Goal: Check status: Check status

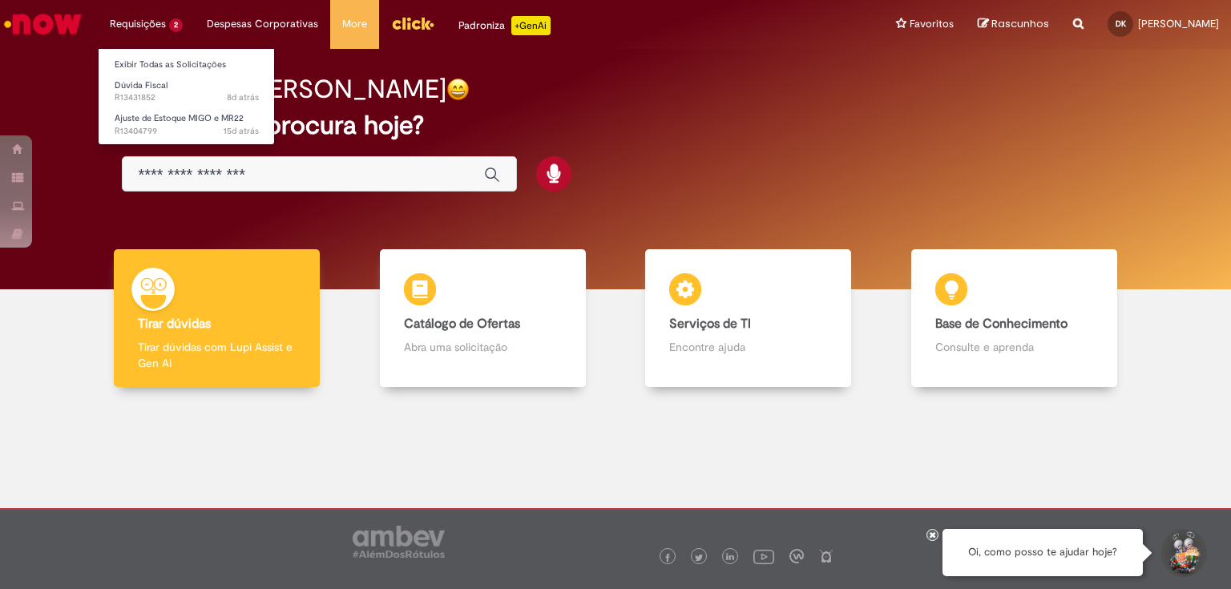
click at [152, 21] on li "Requisições 2 Exibir Todas as Solicitações Dúvida Fiscal 8d atrás 8 dias atrás …" at bounding box center [146, 24] width 97 height 48
click at [154, 51] on ul "Exibir Todas as Solicitações Dúvida Fiscal 8d atrás 8 dias atrás R13431852 Ajus…" at bounding box center [186, 96] width 177 height 97
click at [155, 60] on link "Exibir Todas as Solicitações" at bounding box center [187, 65] width 176 height 18
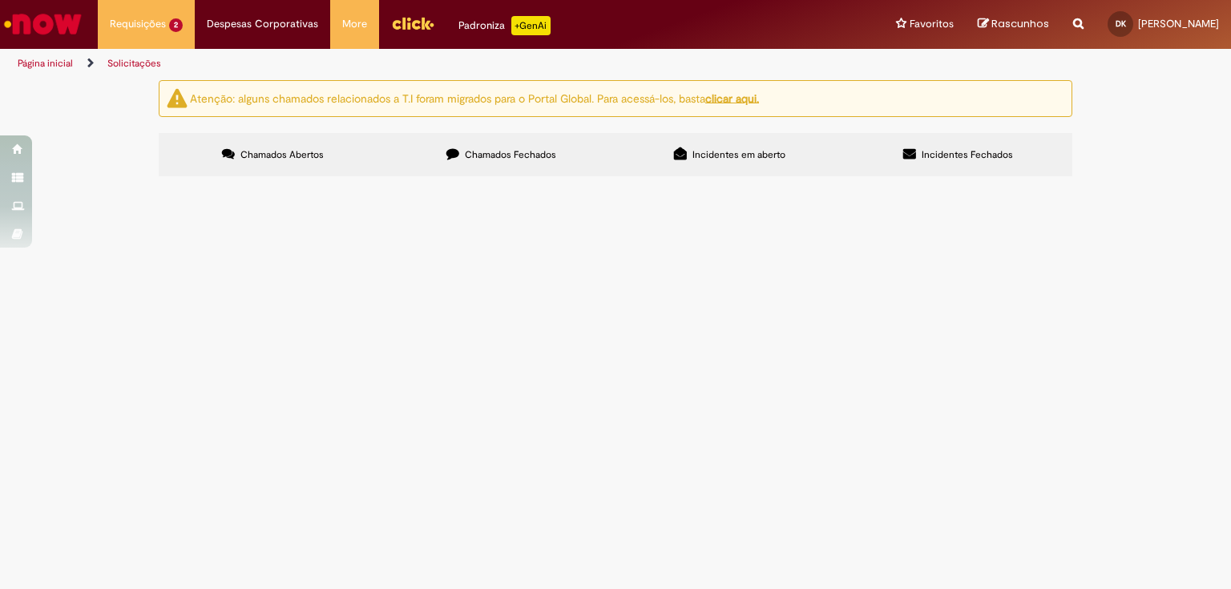
click at [503, 155] on span "Chamados Fechados" at bounding box center [510, 154] width 91 height 13
click at [0, 0] on input "Pesquisar" at bounding box center [0, 0] width 0 height 0
type input "*******"
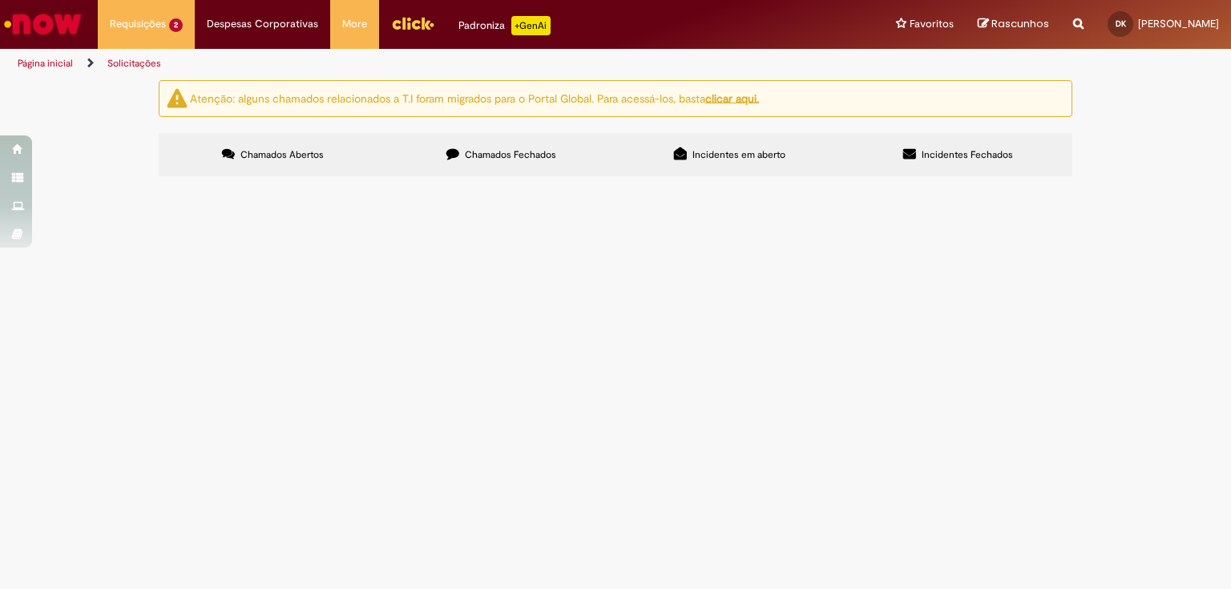
click at [0, 0] on button "Pesquisar" at bounding box center [0, 0] width 0 height 0
click at [0, 0] on input "Pesquisar" at bounding box center [0, 0] width 0 height 0
type input "*"
click at [0, 0] on button "Pesquisar" at bounding box center [0, 0] width 0 height 0
click at [0, 0] on button at bounding box center [0, 0] width 0 height 0
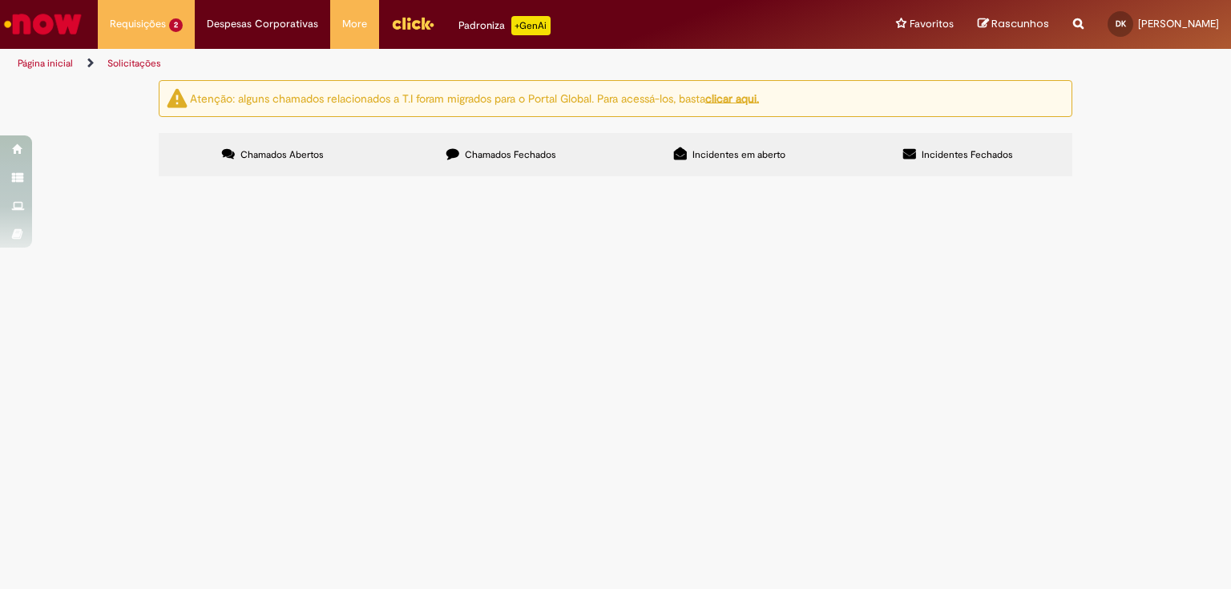
click at [470, 154] on span "Chamados Fechados" at bounding box center [510, 154] width 91 height 13
click at [0, 0] on button at bounding box center [0, 0] width 0 height 0
click at [320, 160] on span "Chamados Abertos" at bounding box center [281, 154] width 83 height 13
click at [453, 156] on icon at bounding box center [452, 153] width 13 height 13
click at [0, 0] on span "Pesquisar" at bounding box center [0, 0] width 0 height 0
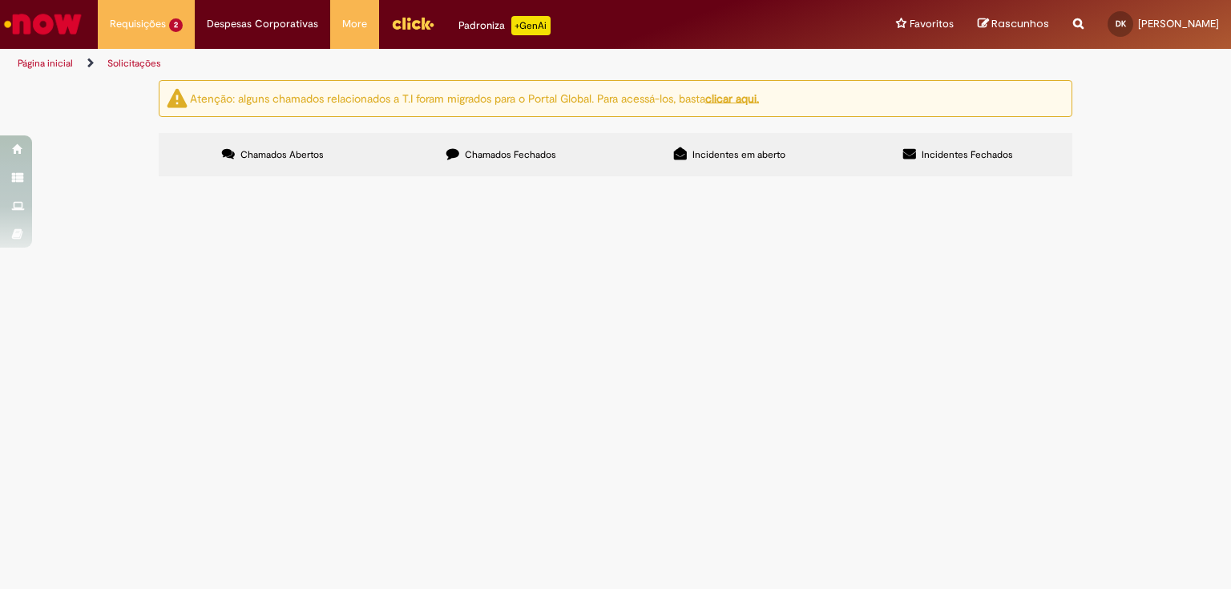
click at [256, 149] on span "Chamados Abertos" at bounding box center [281, 154] width 83 height 13
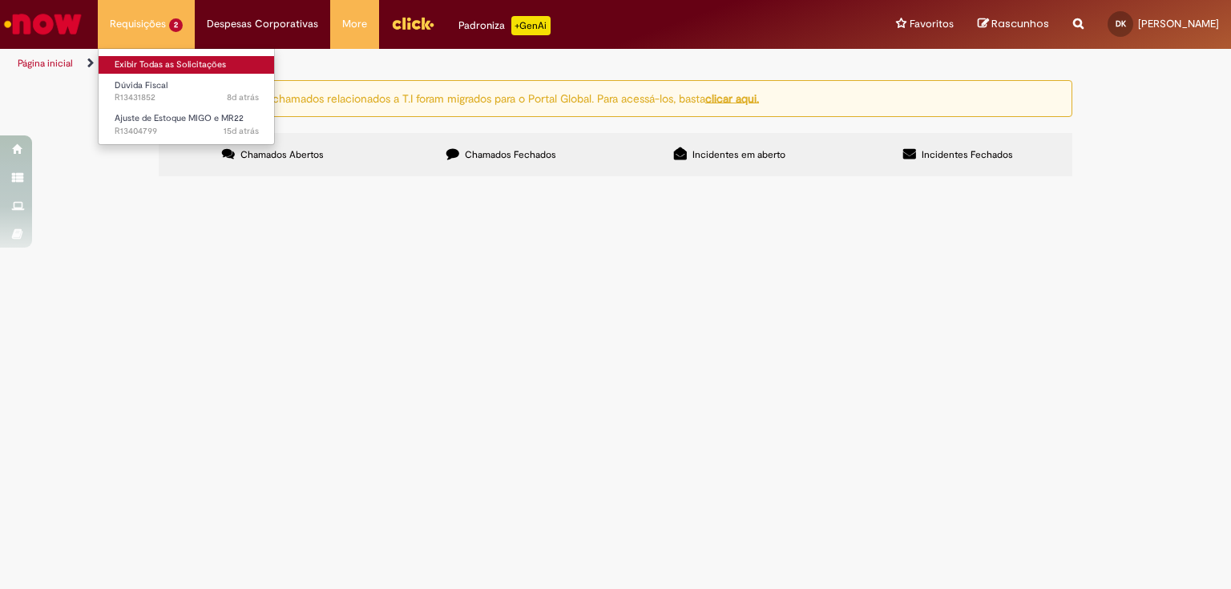
click at [147, 61] on link "Exibir Todas as Solicitações" at bounding box center [187, 65] width 176 height 18
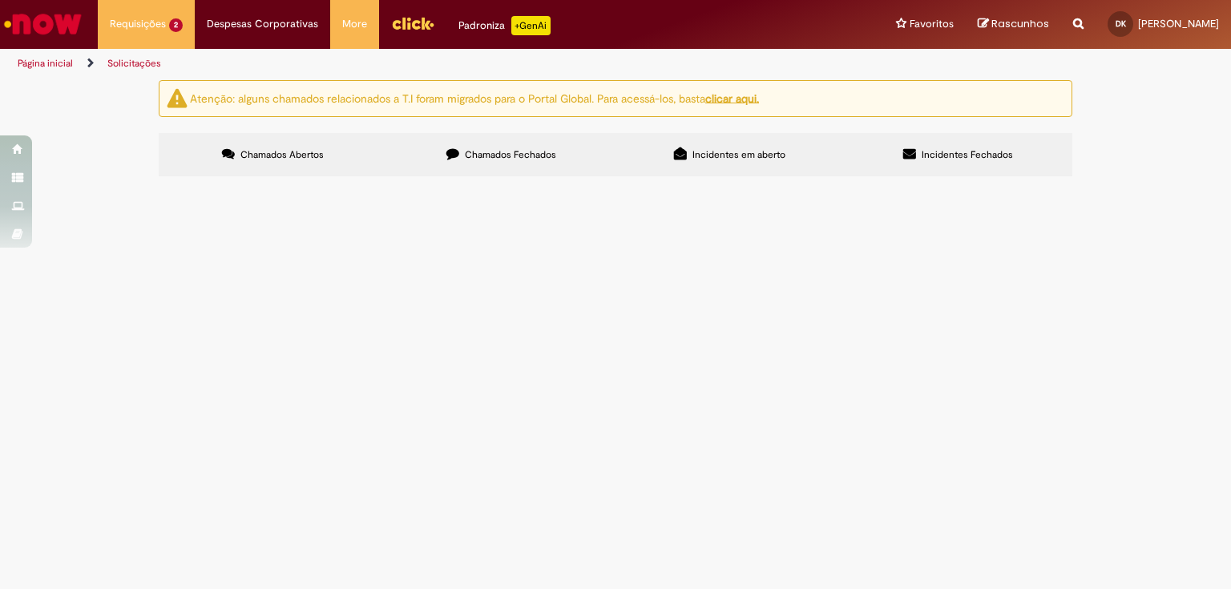
click at [499, 151] on span "Chamados Fechados" at bounding box center [510, 154] width 91 height 13
click at [0, 0] on link at bounding box center [0, 0] width 0 height 0
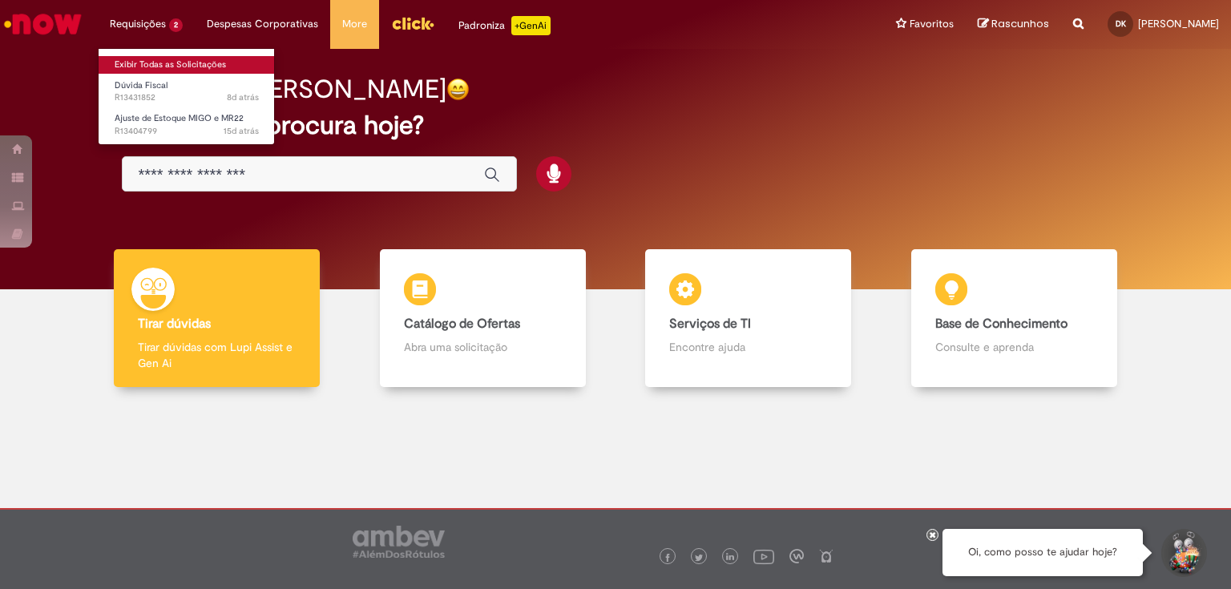
click at [163, 63] on link "Exibir Todas as Solicitações" at bounding box center [187, 65] width 176 height 18
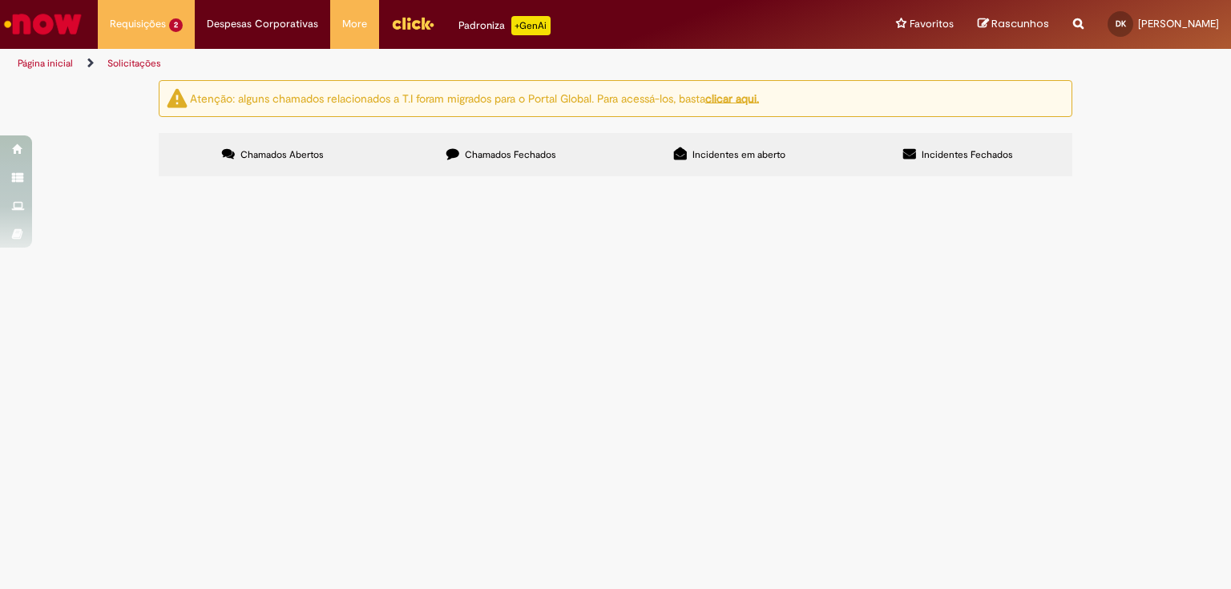
click at [519, 154] on span "Chamados Fechados" at bounding box center [510, 154] width 91 height 13
click at [0, 0] on link at bounding box center [0, 0] width 0 height 0
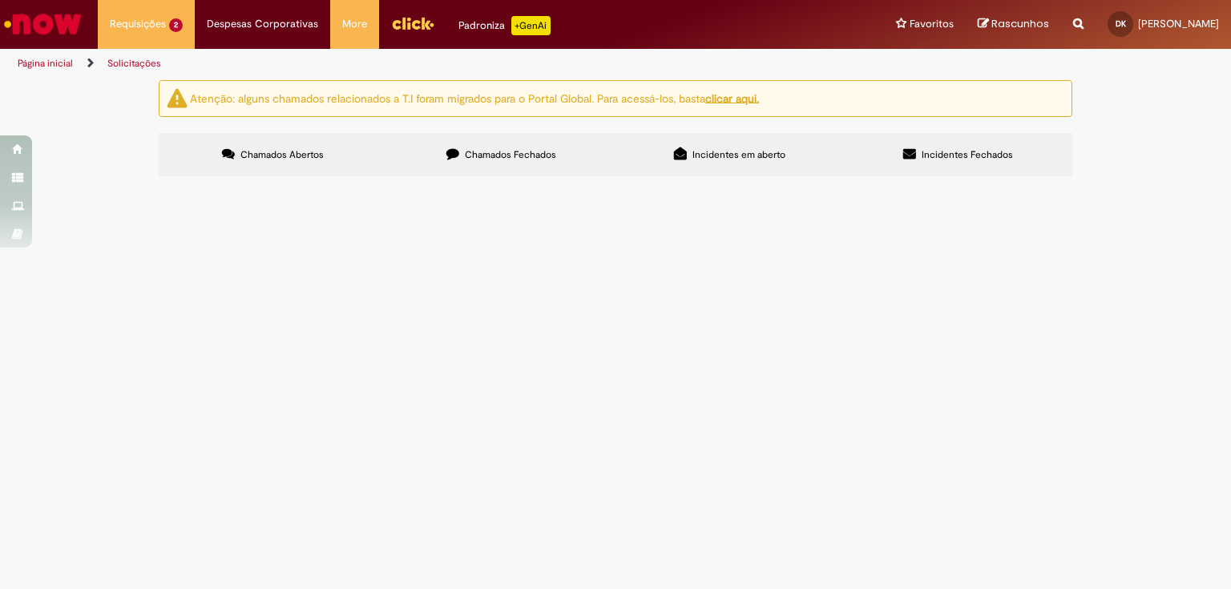
scroll to position [690, 0]
click at [0, 0] on icon at bounding box center [0, 0] width 0 height 0
click at [0, 0] on link at bounding box center [0, 0] width 0 height 0
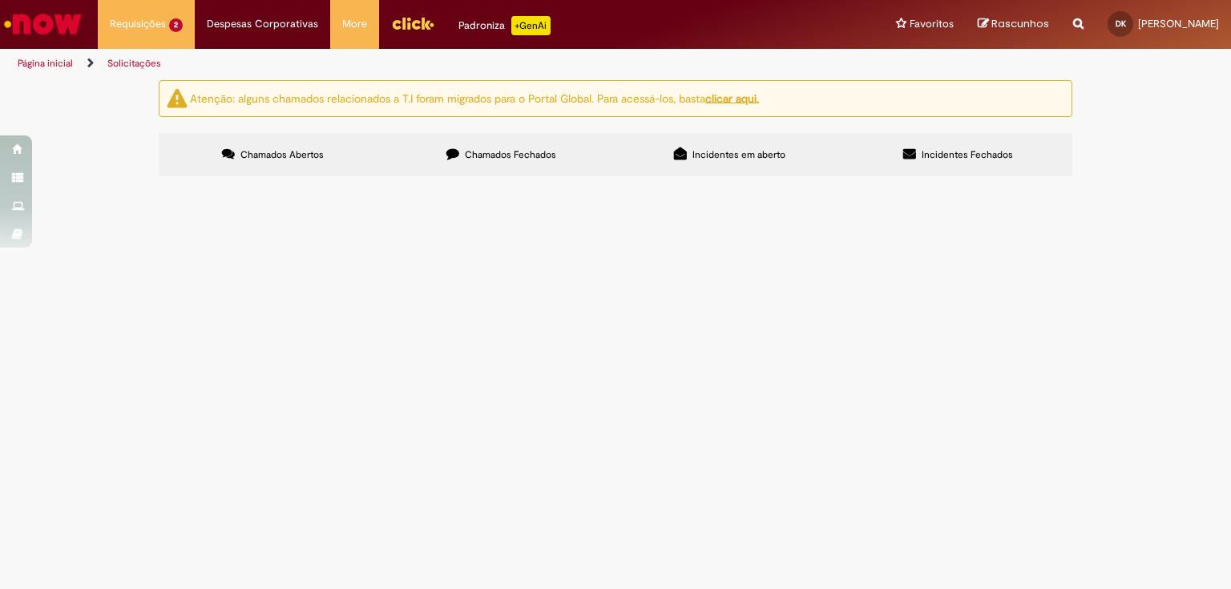
click at [0, 0] on icon at bounding box center [0, 0] width 0 height 0
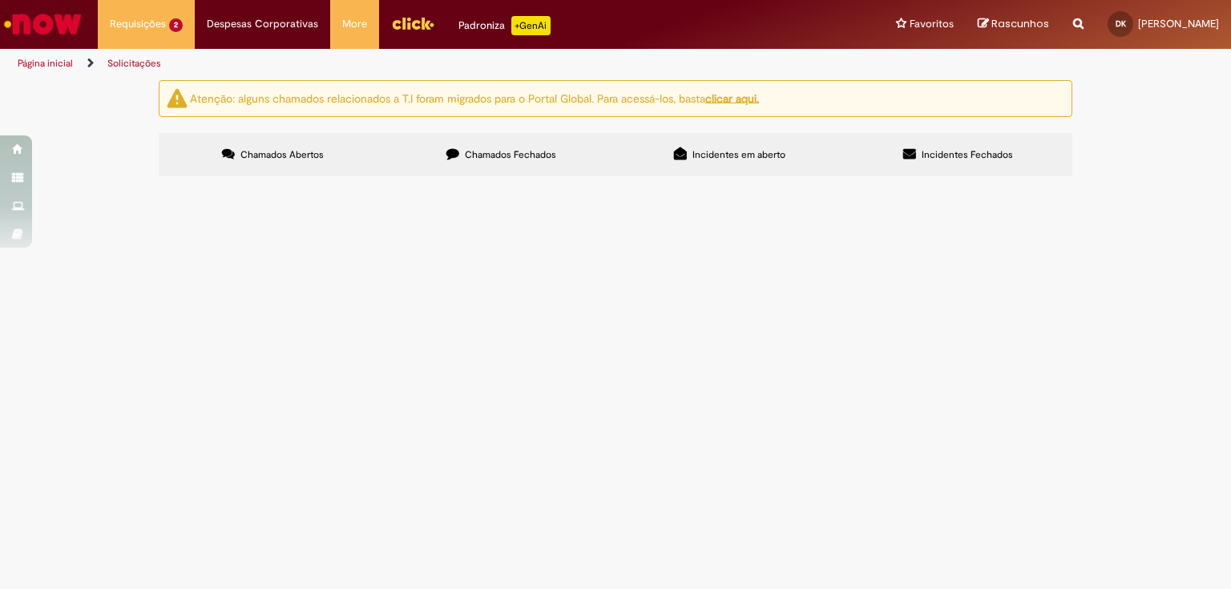
scroll to position [641, 0]
click at [0, 0] on link at bounding box center [0, 0] width 0 height 0
click at [0, 0] on icon at bounding box center [0, 0] width 0 height 0
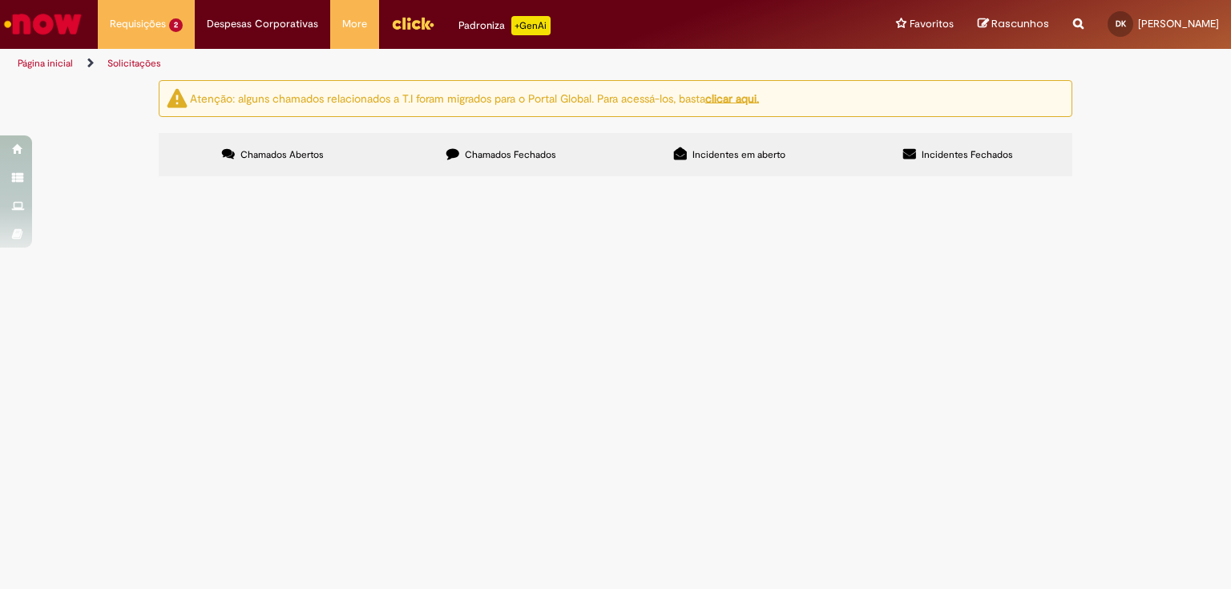
click at [0, 0] on icon at bounding box center [0, 0] width 0 height 0
click at [0, 0] on link at bounding box center [0, 0] width 0 height 0
click at [0, 0] on span "R12104867" at bounding box center [0, 0] width 0 height 0
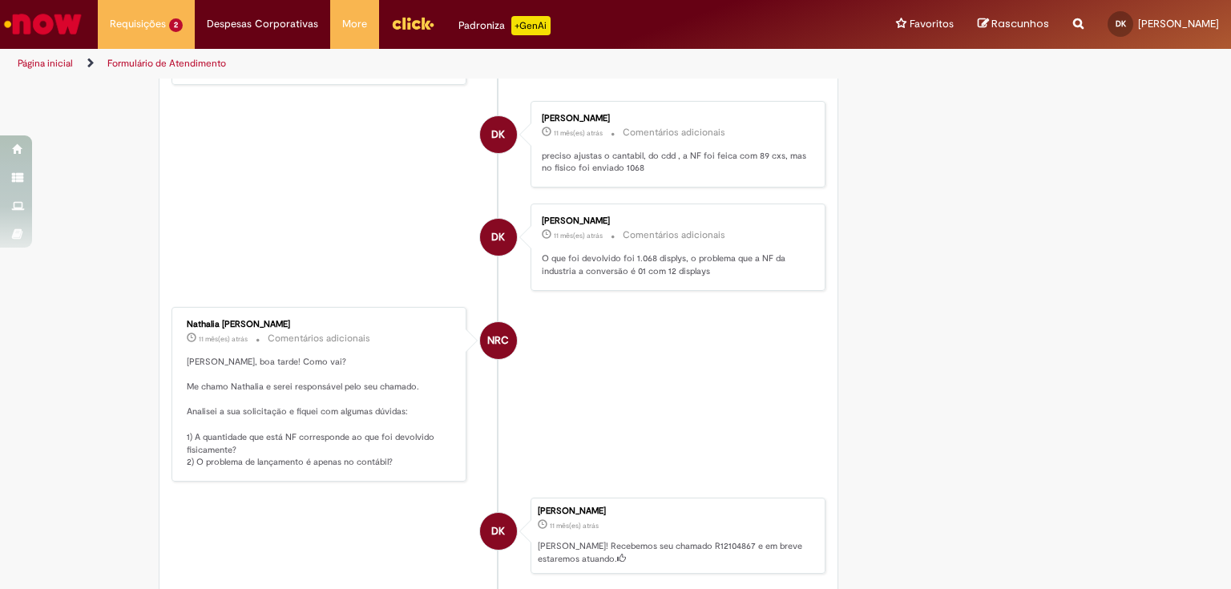
scroll to position [2912, 0]
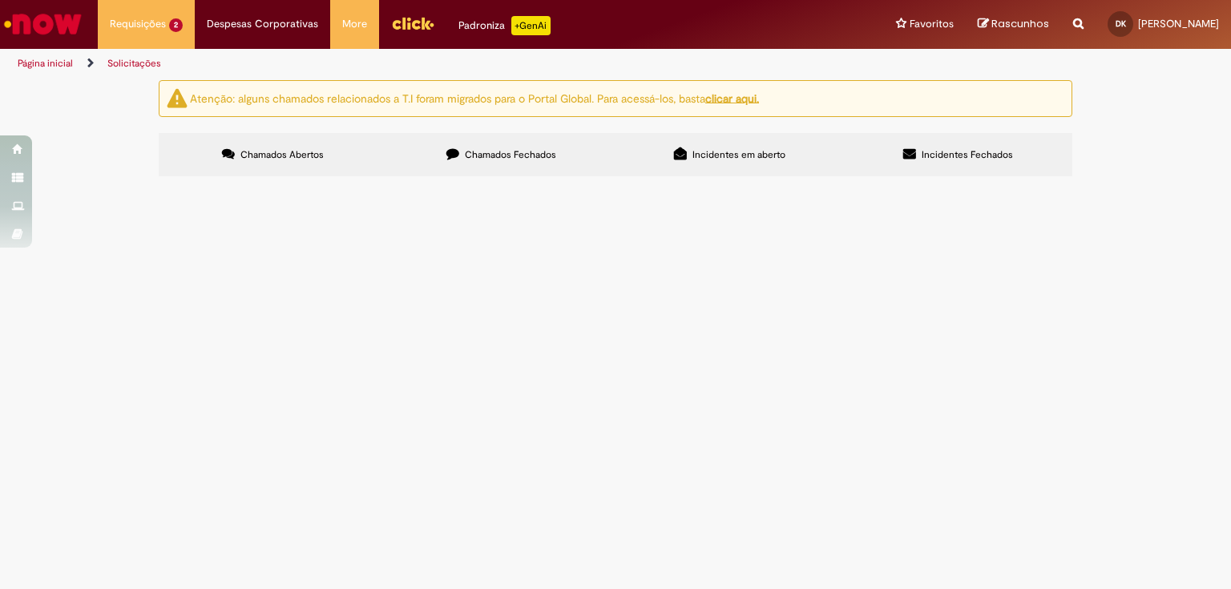
click at [484, 153] on span "Chamados Fechados" at bounding box center [510, 154] width 91 height 13
click at [0, 0] on icon at bounding box center [0, 0] width 0 height 0
